Goal: Task Accomplishment & Management: Manage account settings

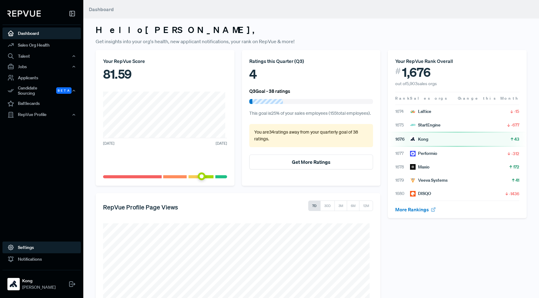
click at [26, 249] on link "Settings" at bounding box center [41, 248] width 78 height 12
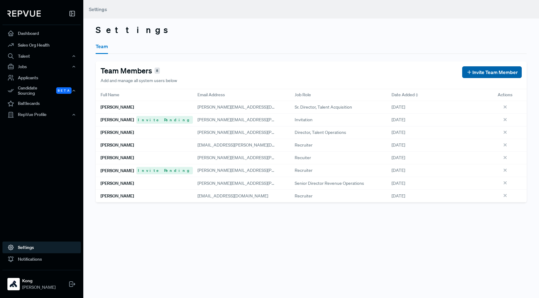
click at [479, 73] on span "Invite Team Member" at bounding box center [495, 72] width 45 height 7
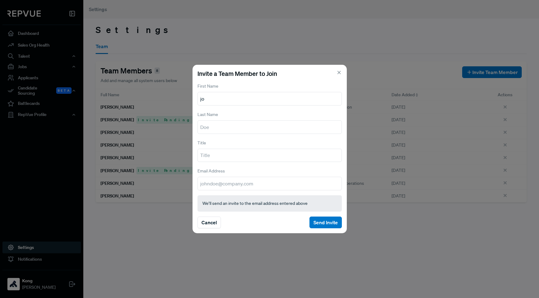
type input "j"
type input "[PERSON_NAME]"
click at [243, 130] on input "text" at bounding box center [270, 127] width 145 height 14
type input "Zommer"
type input "[PERSON_NAME]"
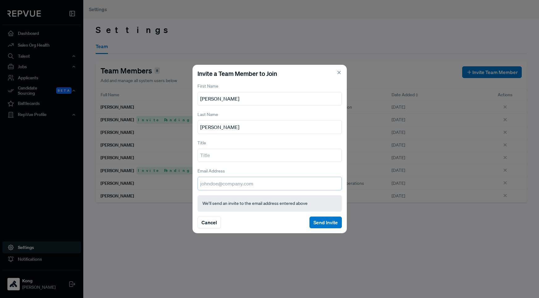
click at [229, 182] on input "email" at bounding box center [270, 184] width 145 height 14
type input "[PERSON_NAME][EMAIL_ADDRESS][PERSON_NAME][DOMAIN_NAME]"
click at [326, 220] on button "Send Invite" at bounding box center [326, 223] width 32 height 12
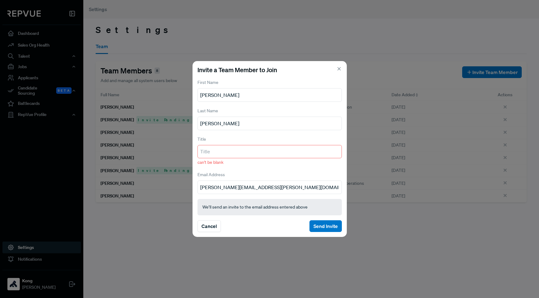
click at [227, 152] on input "text" at bounding box center [270, 152] width 145 height 14
paste input "Talent Development & Engagement"
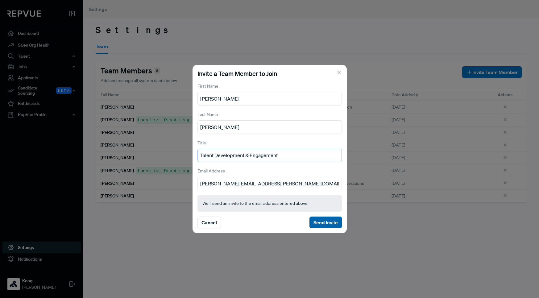
type input "Talent Development & Engagement"
click at [321, 219] on button "Send Invite" at bounding box center [326, 223] width 32 height 12
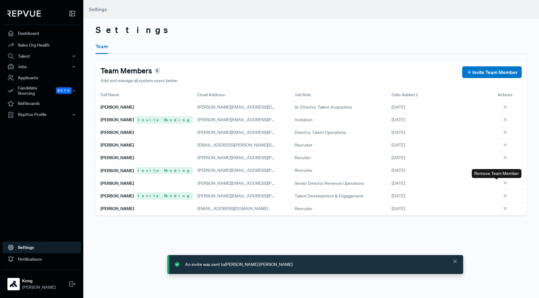
click at [504, 183] on use at bounding box center [505, 183] width 2 height 2
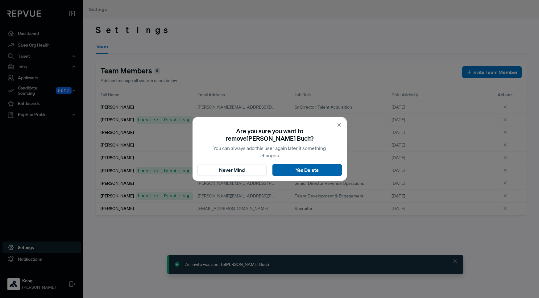
click at [305, 168] on button "Yes Delete" at bounding box center [307, 170] width 69 height 12
